Goal: Information Seeking & Learning: Find specific page/section

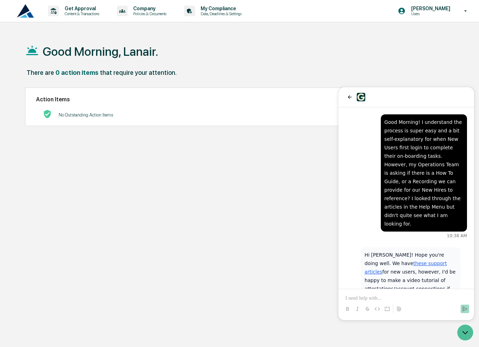
scroll to position [24, 0]
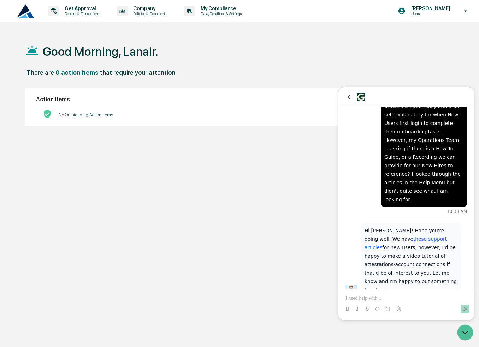
click at [425, 299] on p at bounding box center [407, 298] width 122 height 7
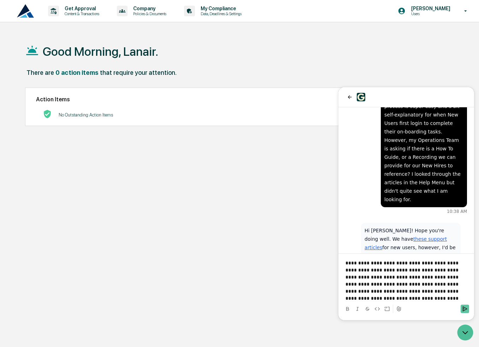
click at [464, 308] on icon "Send" at bounding box center [465, 309] width 6 height 6
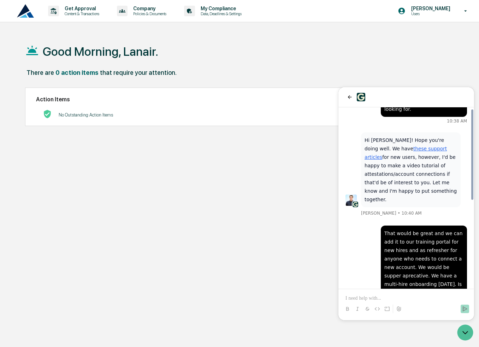
scroll to position [174, 0]
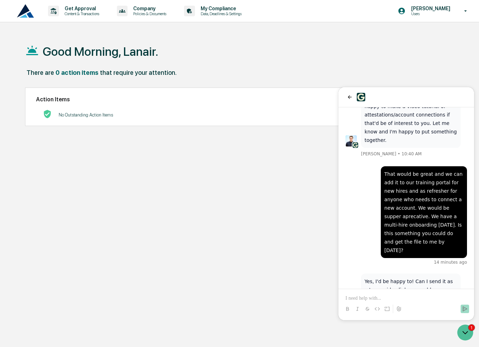
click at [409, 295] on p at bounding box center [407, 298] width 122 height 7
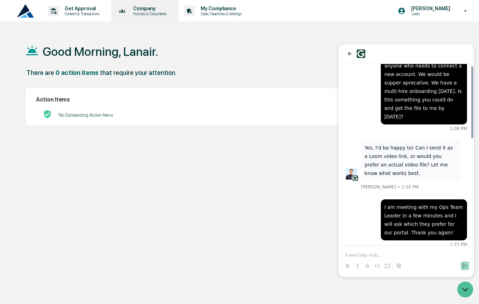
scroll to position [265, 0]
click at [367, 253] on p at bounding box center [407, 255] width 122 height 7
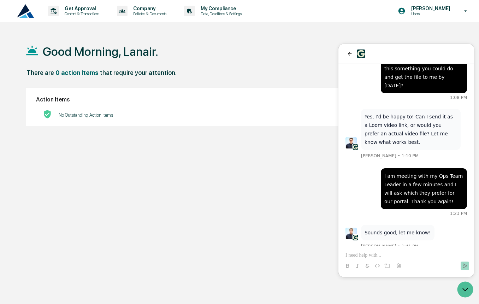
click at [299, 163] on div "Good Morning, Lanair. There are 0 action items that require your attention. Act…" at bounding box center [240, 186] width 452 height 304
click at [432, 17] on div "[PERSON_NAME] Users" at bounding box center [435, 11] width 88 height 22
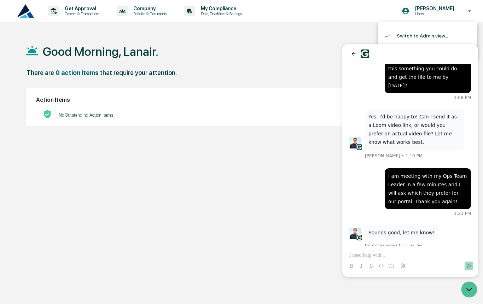
click at [425, 33] on li "Switch to Admin view..." at bounding box center [427, 35] width 99 height 13
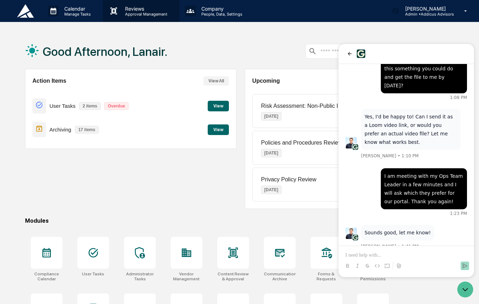
click at [126, 12] on p "Approval Management" at bounding box center [145, 14] width 52 height 5
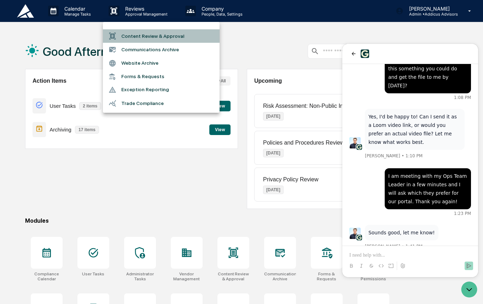
click at [131, 37] on li "Content Review & Approval" at bounding box center [161, 35] width 117 height 13
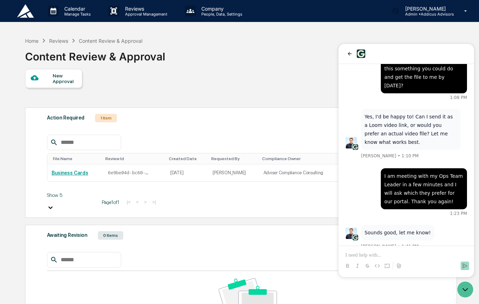
click at [283, 78] on div "New Approval Settings" at bounding box center [240, 86] width 431 height 35
click at [142, 9] on p "Reviews" at bounding box center [145, 9] width 52 height 6
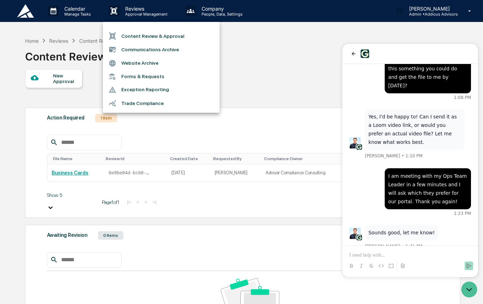
click at [147, 46] on li "Communications Archive" at bounding box center [161, 49] width 117 height 13
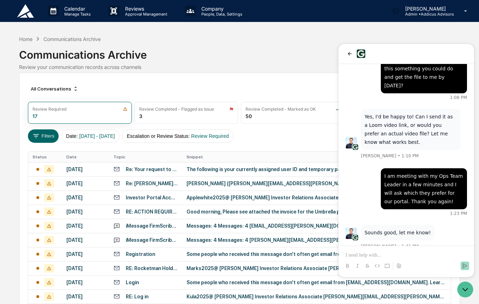
click at [258, 71] on div "Home Communications Archive Communications Archive Review your communication re…" at bounding box center [239, 53] width 441 height 39
click at [464, 289] on icon "Open customer support" at bounding box center [465, 289] width 5 height 2
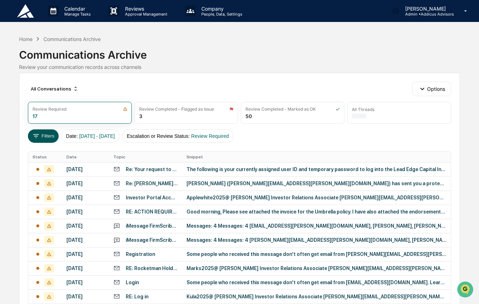
click at [46, 136] on button "Filters" at bounding box center [43, 135] width 31 height 13
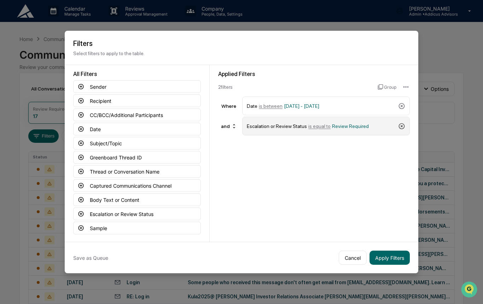
click at [402, 126] on icon at bounding box center [402, 126] width 6 height 6
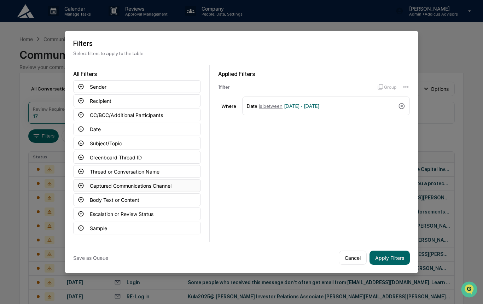
click at [81, 184] on icon at bounding box center [81, 185] width 6 height 6
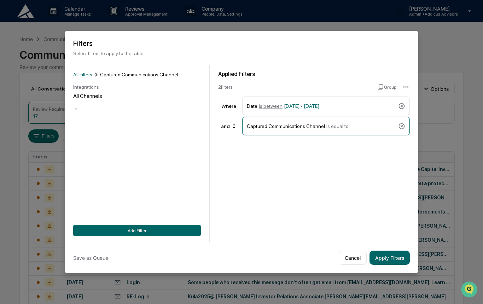
click at [90, 101] on div at bounding box center [137, 102] width 128 height 7
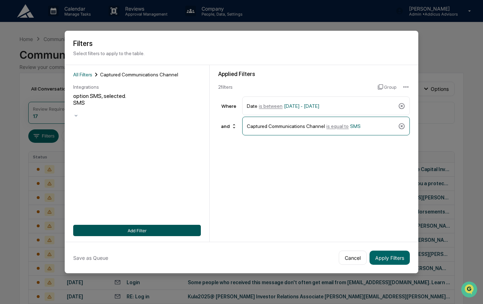
click at [160, 230] on button "Add Filter" at bounding box center [137, 230] width 128 height 11
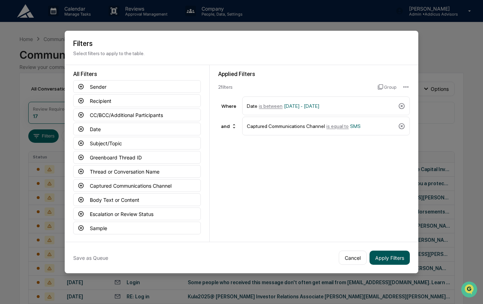
click at [382, 257] on button "Apply Filters" at bounding box center [389, 257] width 40 height 14
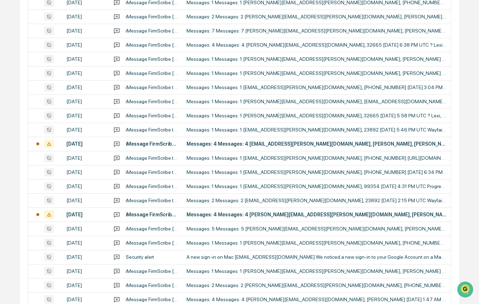
scroll to position [250, 0]
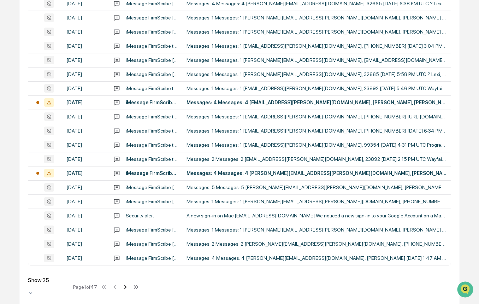
click at [127, 283] on icon at bounding box center [126, 287] width 8 height 8
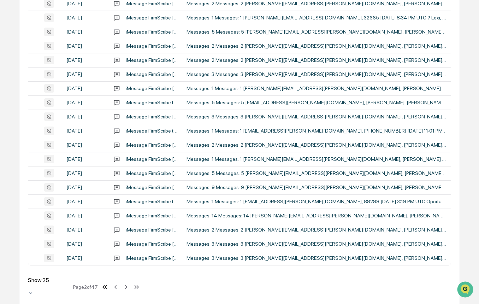
click at [108, 283] on icon at bounding box center [105, 287] width 8 height 8
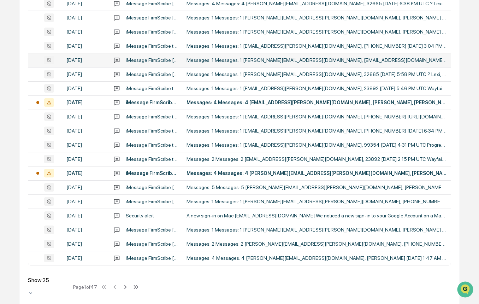
click at [226, 59] on div "Messages: 1 Messages: 1 [PERSON_NAME][EMAIL_ADDRESS][DOMAIN_NAME], [EMAIL_ADDRE…" at bounding box center [317, 60] width 260 height 6
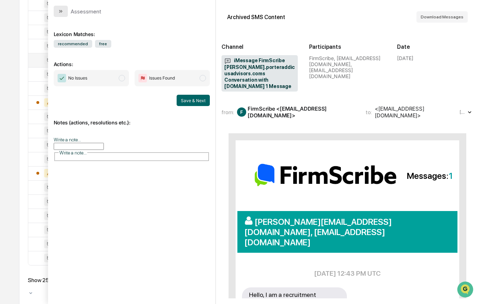
click at [60, 12] on icon "modal" at bounding box center [61, 11] width 6 height 6
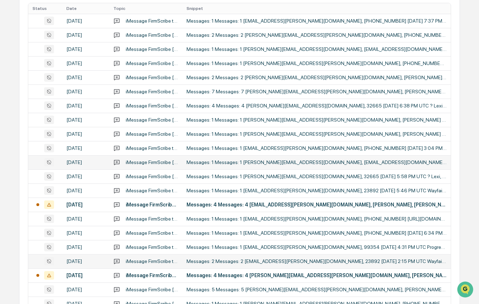
scroll to position [148, 0]
click at [15, 111] on div "Calendar Manage Tasks Reviews Approval Management Company People, Data, Setting…" at bounding box center [239, 133] width 479 height 562
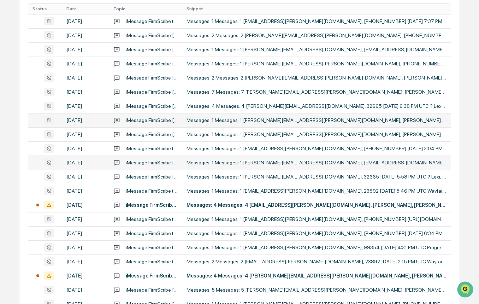
click at [248, 122] on td "Messages: 1 Messages: 1 [PERSON_NAME][EMAIL_ADDRESS][PERSON_NAME][DOMAIN_NAME],…" at bounding box center [316, 120] width 269 height 14
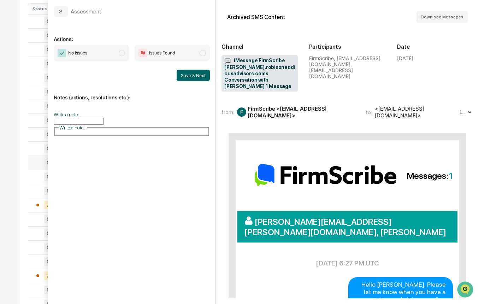
click at [367, 113] on div "from: F FirmScribe <[EMAIL_ADDRESS][DOMAIN_NAME]> to: <[EMAIL_ADDRESS][DOMAIN_N…" at bounding box center [340, 111] width 237 height 13
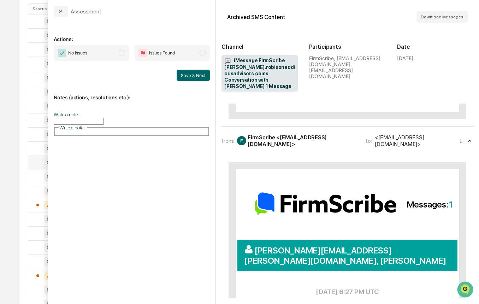
scroll to position [253, 0]
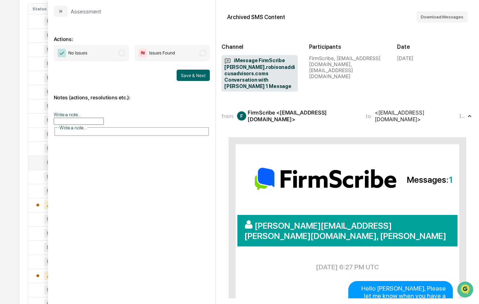
click at [322, 123] on div "from: F FirmScribe <[EMAIL_ADDRESS][DOMAIN_NAME]> to: <[EMAIL_ADDRESS][DOMAIN_N…" at bounding box center [340, 115] width 237 height 13
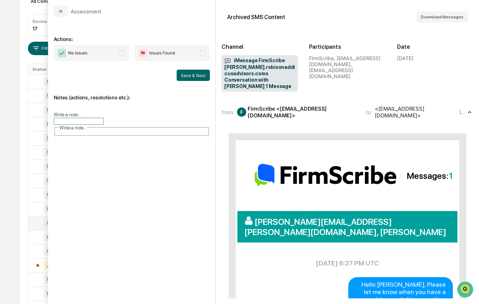
scroll to position [87, 0]
click at [61, 13] on icon "modal" at bounding box center [61, 11] width 6 height 6
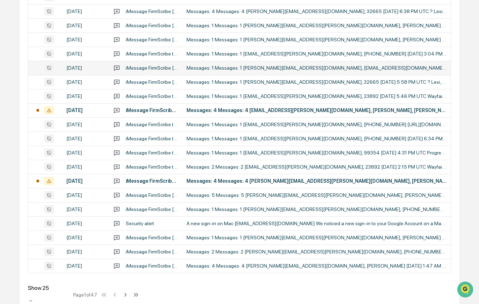
scroll to position [250, 0]
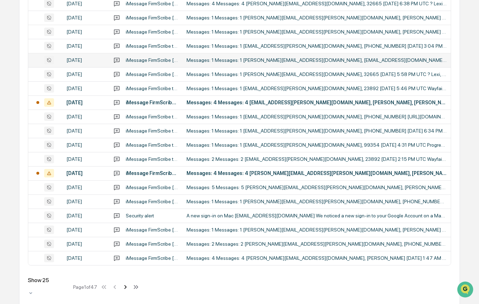
click at [127, 285] on icon at bounding box center [125, 287] width 2 height 4
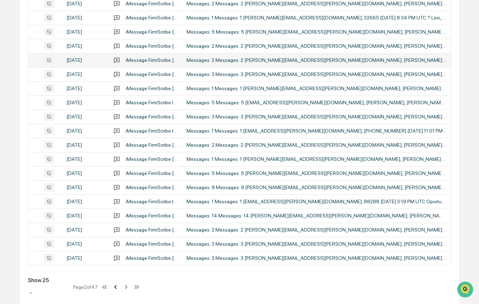
click at [117, 285] on icon at bounding box center [116, 287] width 8 height 8
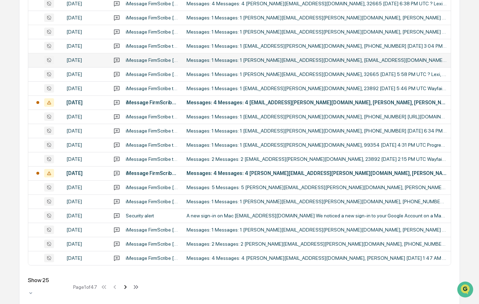
click at [128, 284] on icon at bounding box center [126, 287] width 8 height 8
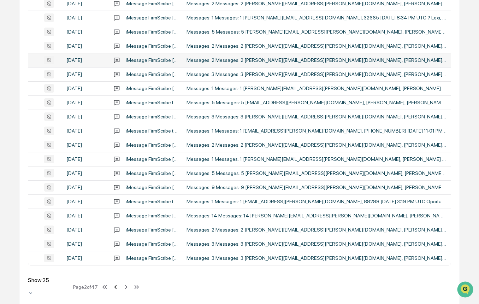
click at [117, 285] on icon at bounding box center [115, 287] width 2 height 4
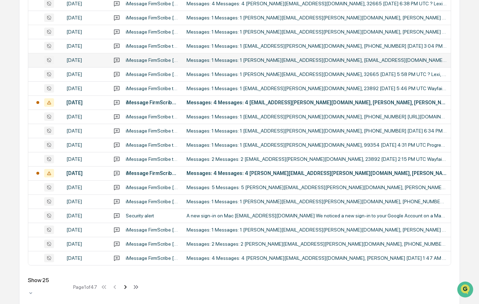
click at [128, 283] on icon at bounding box center [126, 287] width 8 height 8
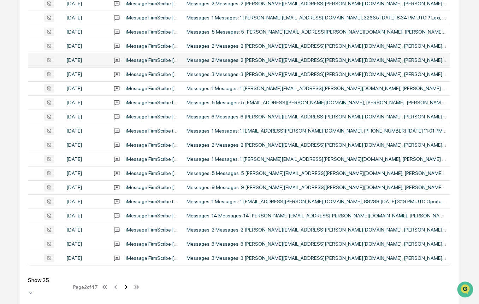
click at [128, 285] on icon at bounding box center [126, 287] width 2 height 4
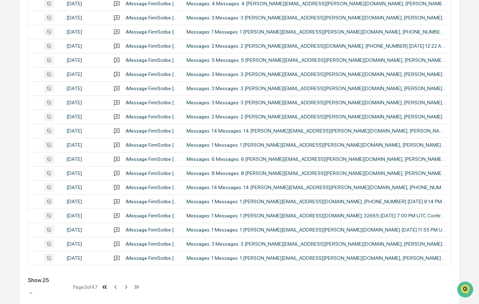
click at [107, 285] on icon at bounding box center [106, 287] width 2 height 4
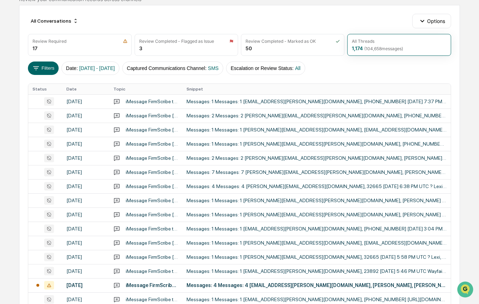
scroll to position [68, 0]
